Goal: Find specific page/section: Find specific page/section

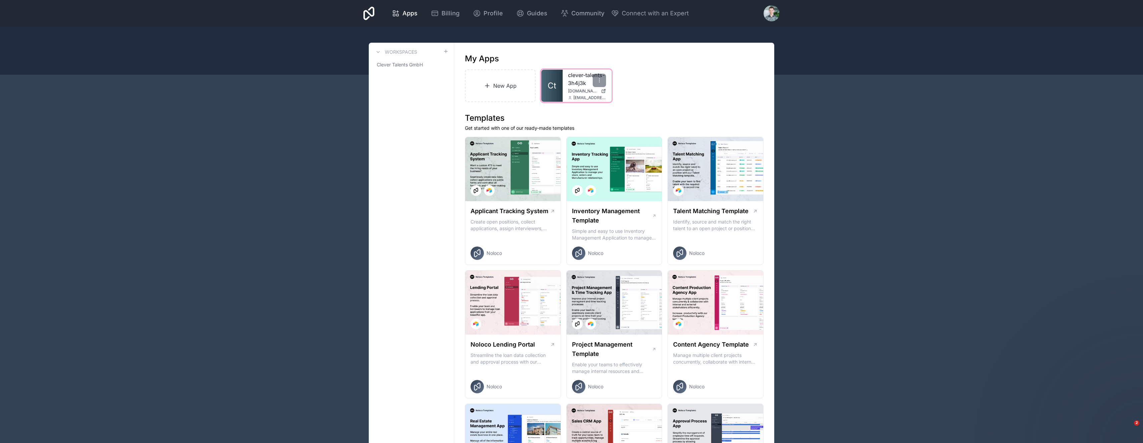
click at [578, 97] on span "[EMAIL_ADDRESS][DOMAIN_NAME]" at bounding box center [589, 97] width 33 height 5
click at [555, 85] on span "Ct" at bounding box center [552, 85] width 9 height 11
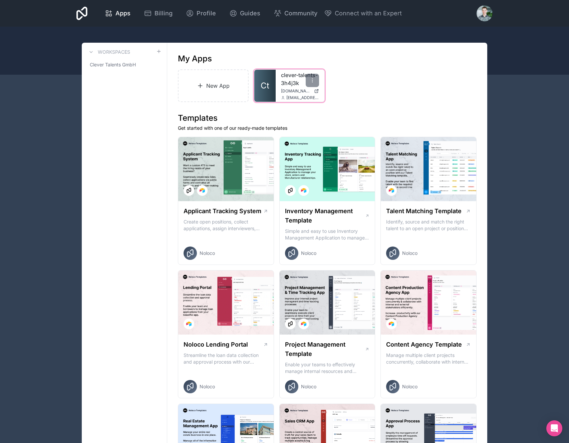
click at [270, 85] on link "Ct" at bounding box center [264, 86] width 21 height 32
